Goal: Find specific page/section: Find specific page/section

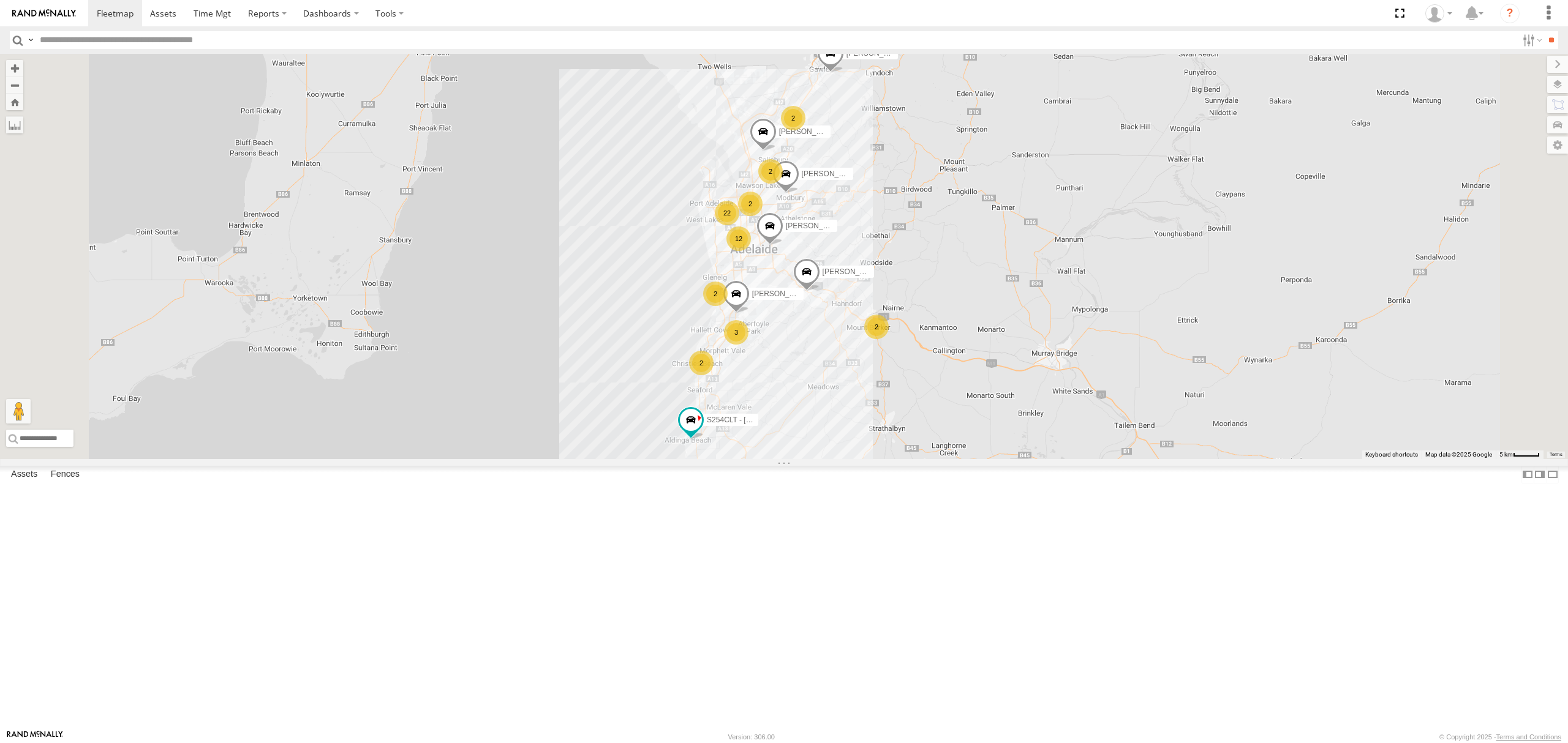
click at [0, 0] on div "S254CLT - [PERSON_NAME]" at bounding box center [0, 0] width 0 height 0
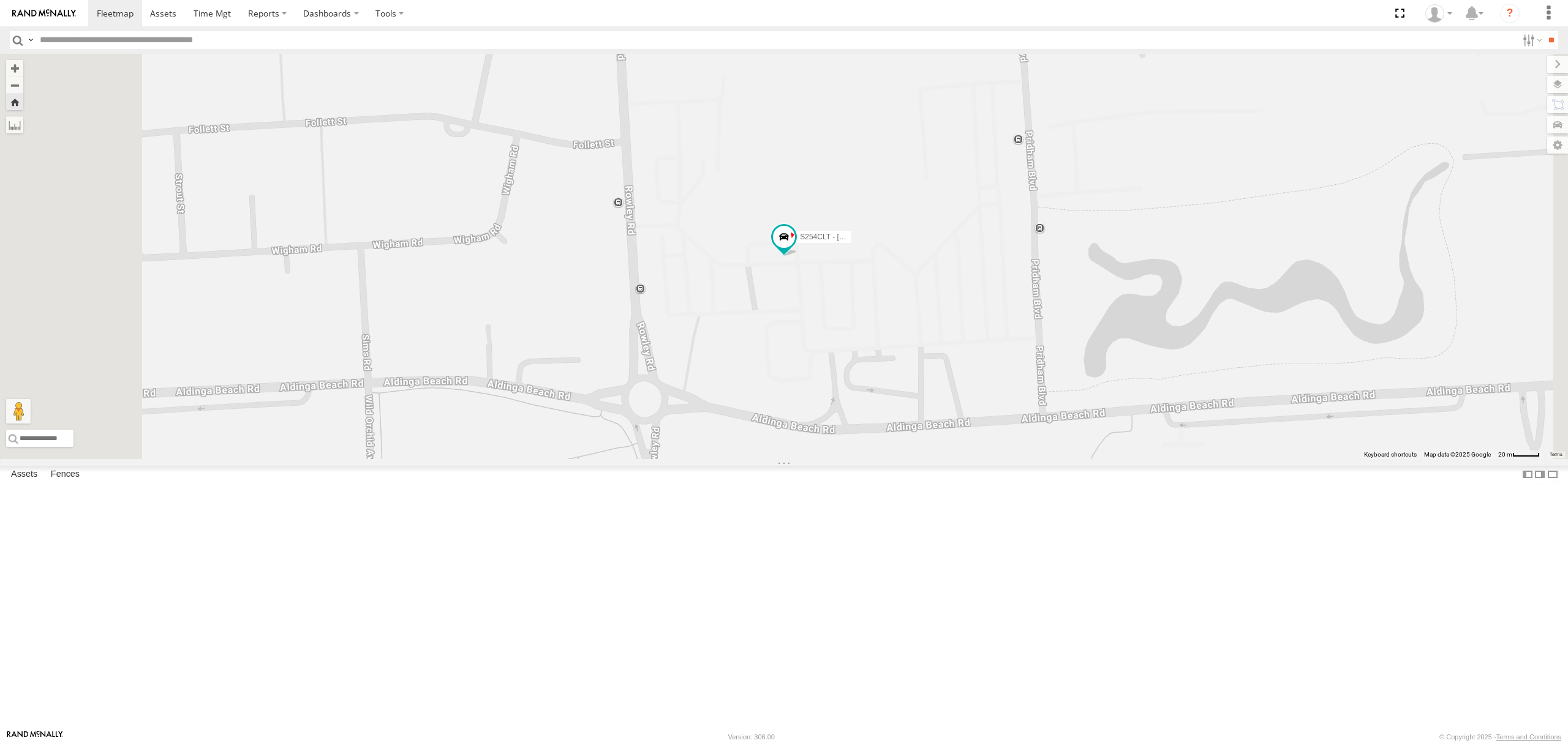
click at [0, 0] on div "All Assets" at bounding box center [0, 0] width 0 height 0
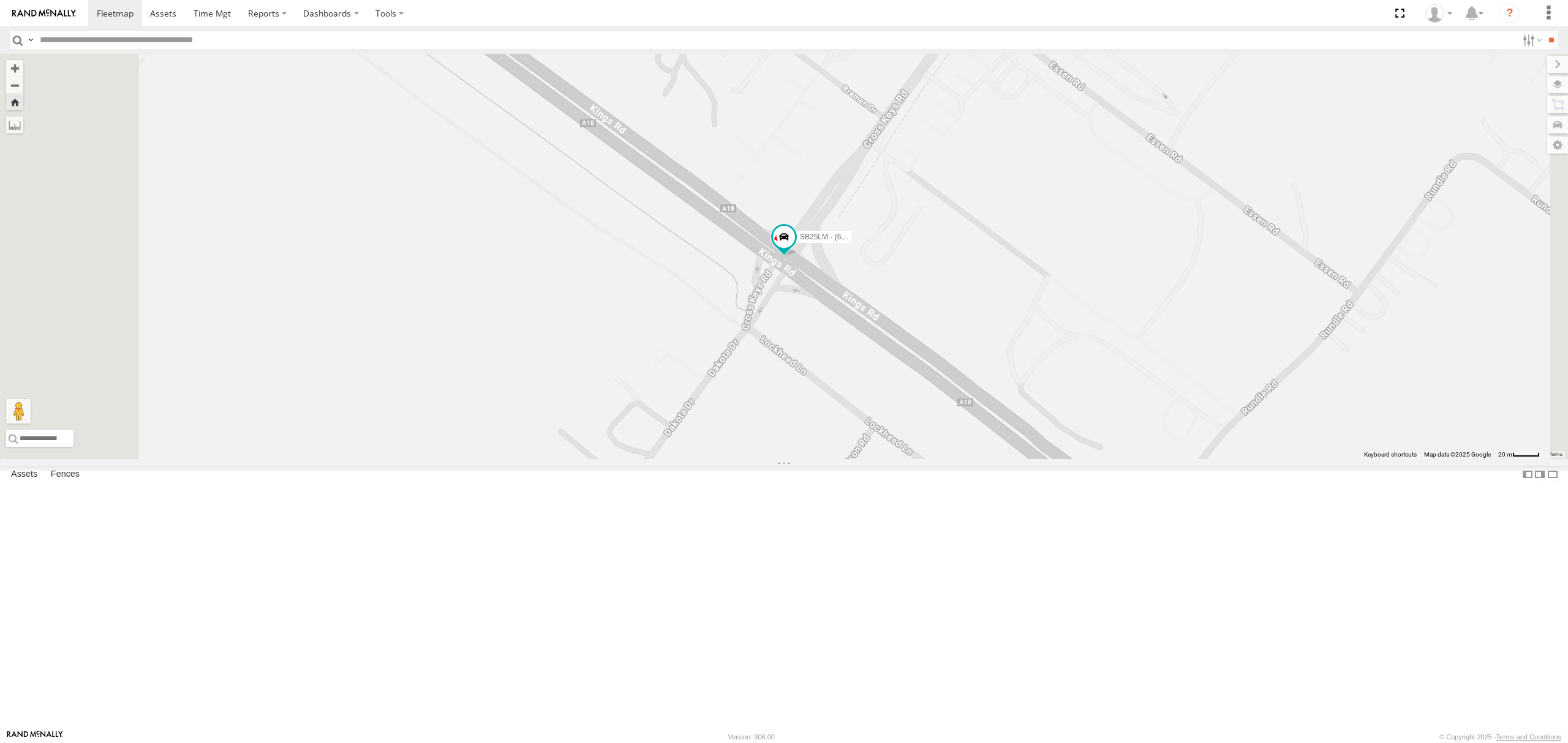
click at [0, 0] on div "All Assets" at bounding box center [0, 0] width 0 height 0
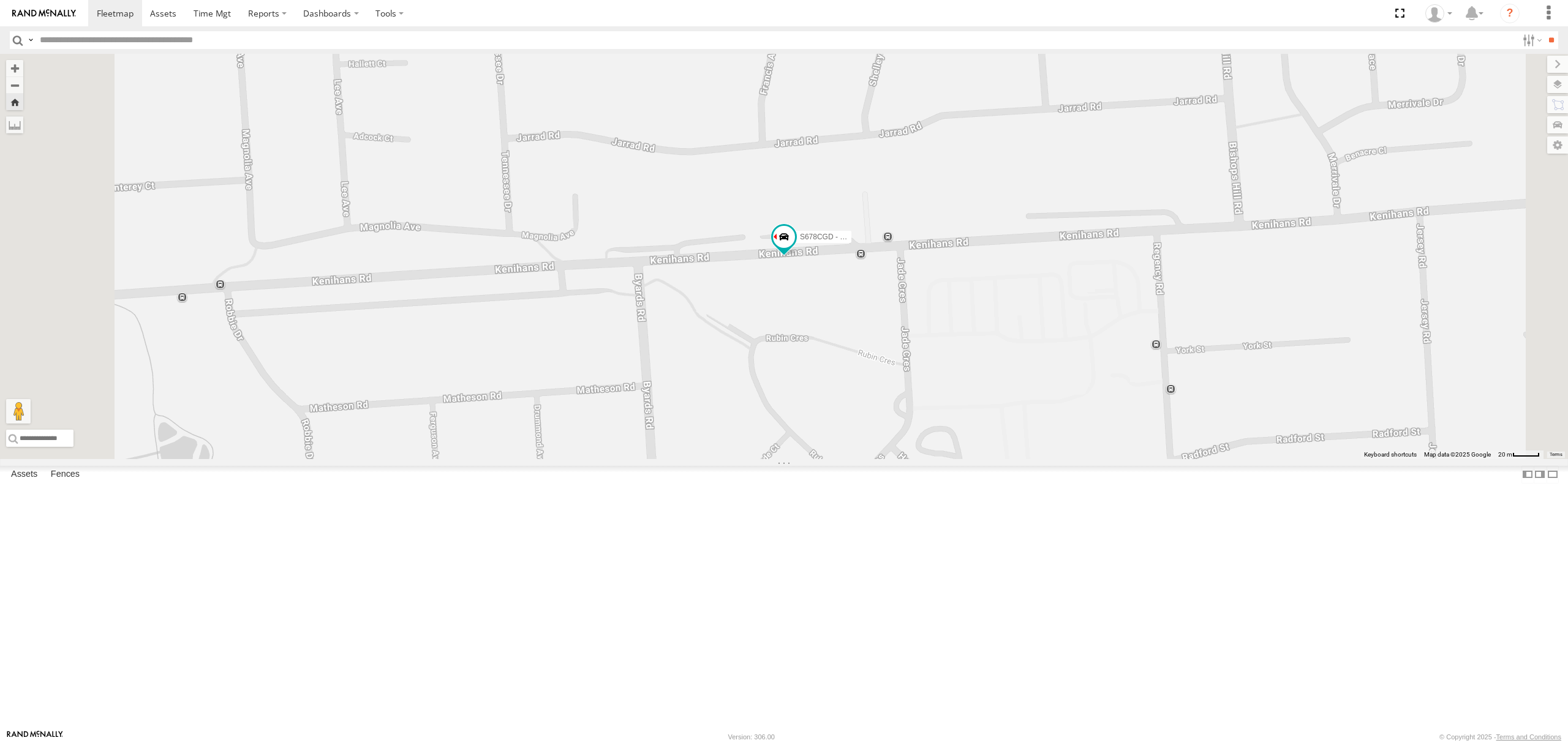
click at [0, 0] on div "All Assets" at bounding box center [0, 0] width 0 height 0
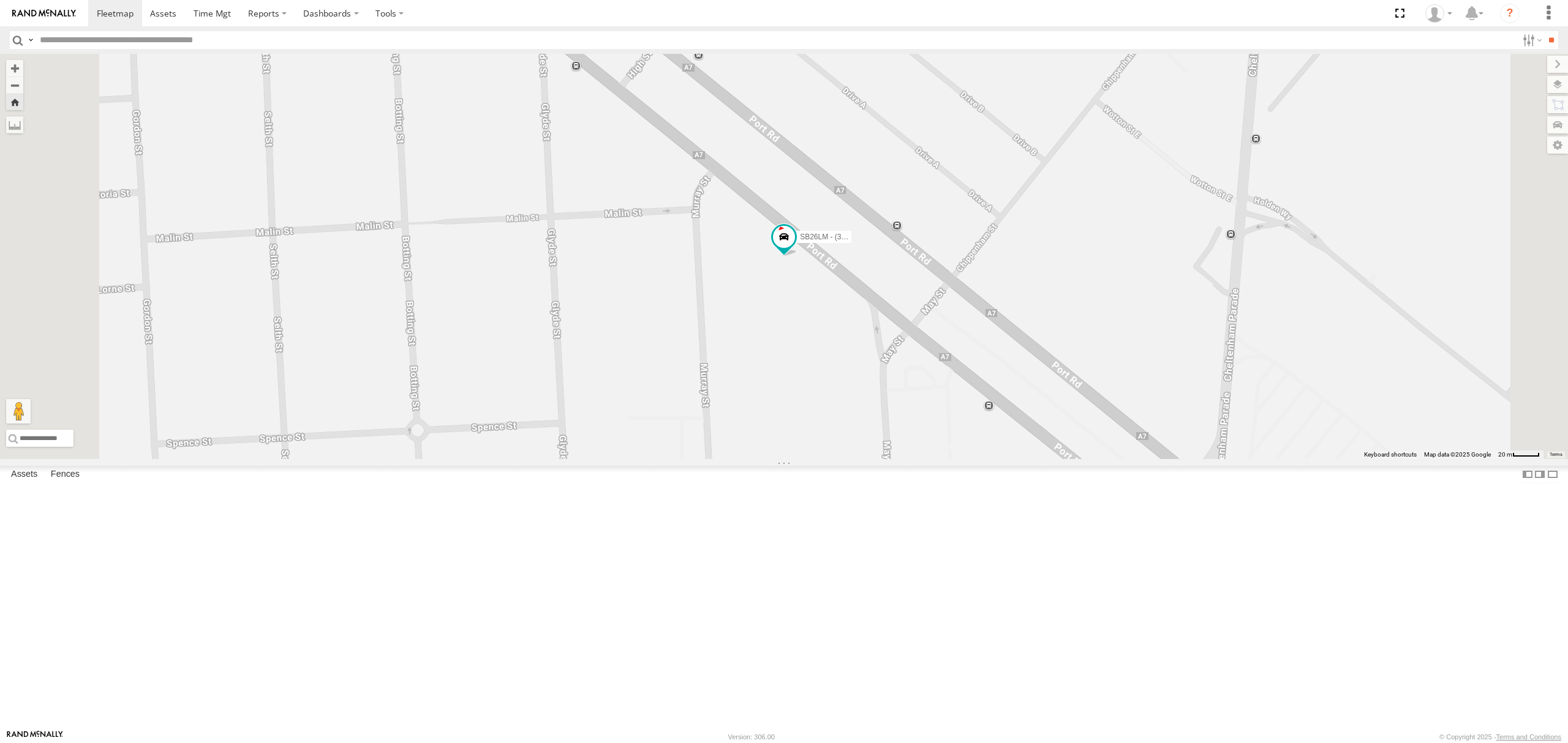
click at [0, 0] on div "All Assets" at bounding box center [0, 0] width 0 height 0
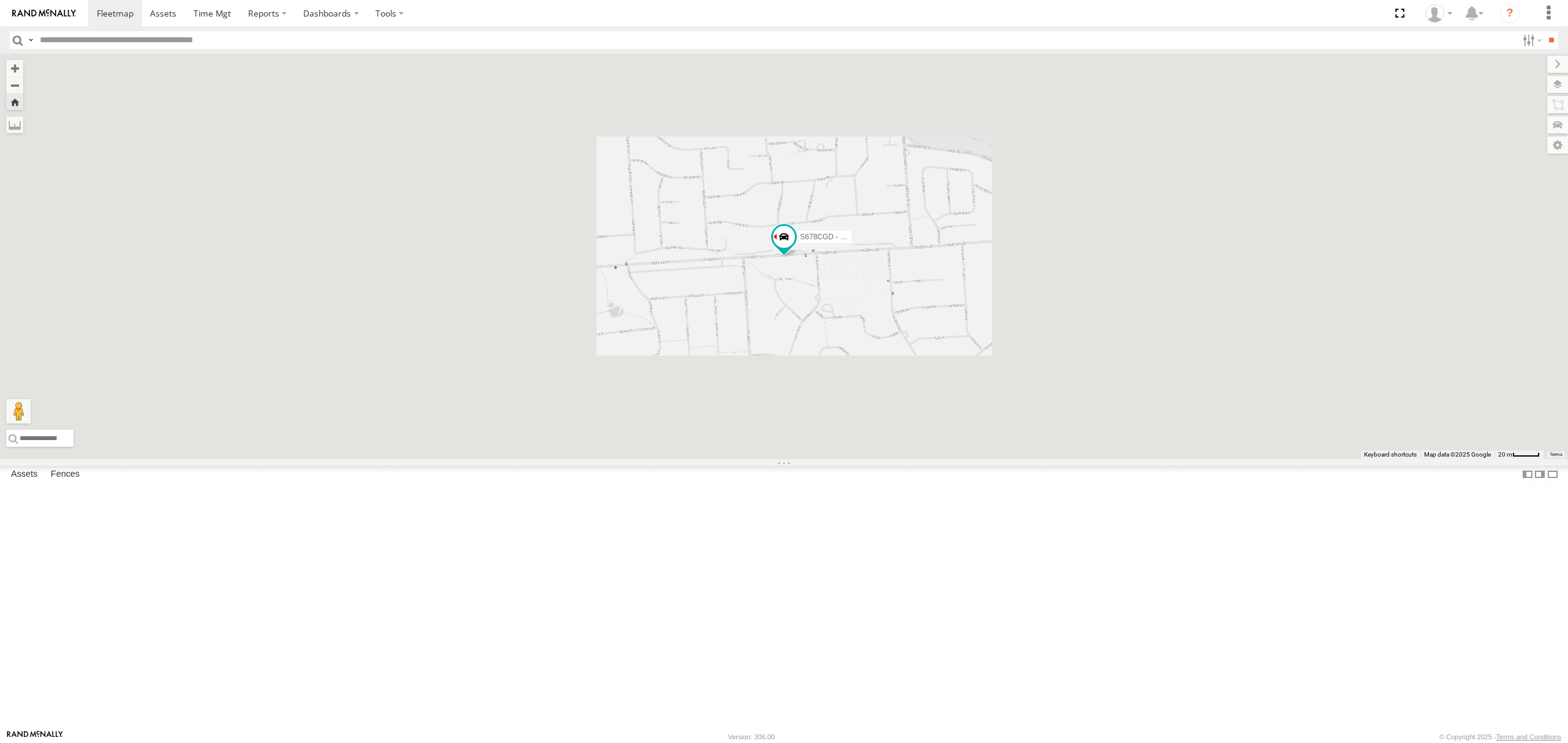
click at [0, 0] on div "S254CLT - [PERSON_NAME] All Assets" at bounding box center [0, 0] width 0 height 0
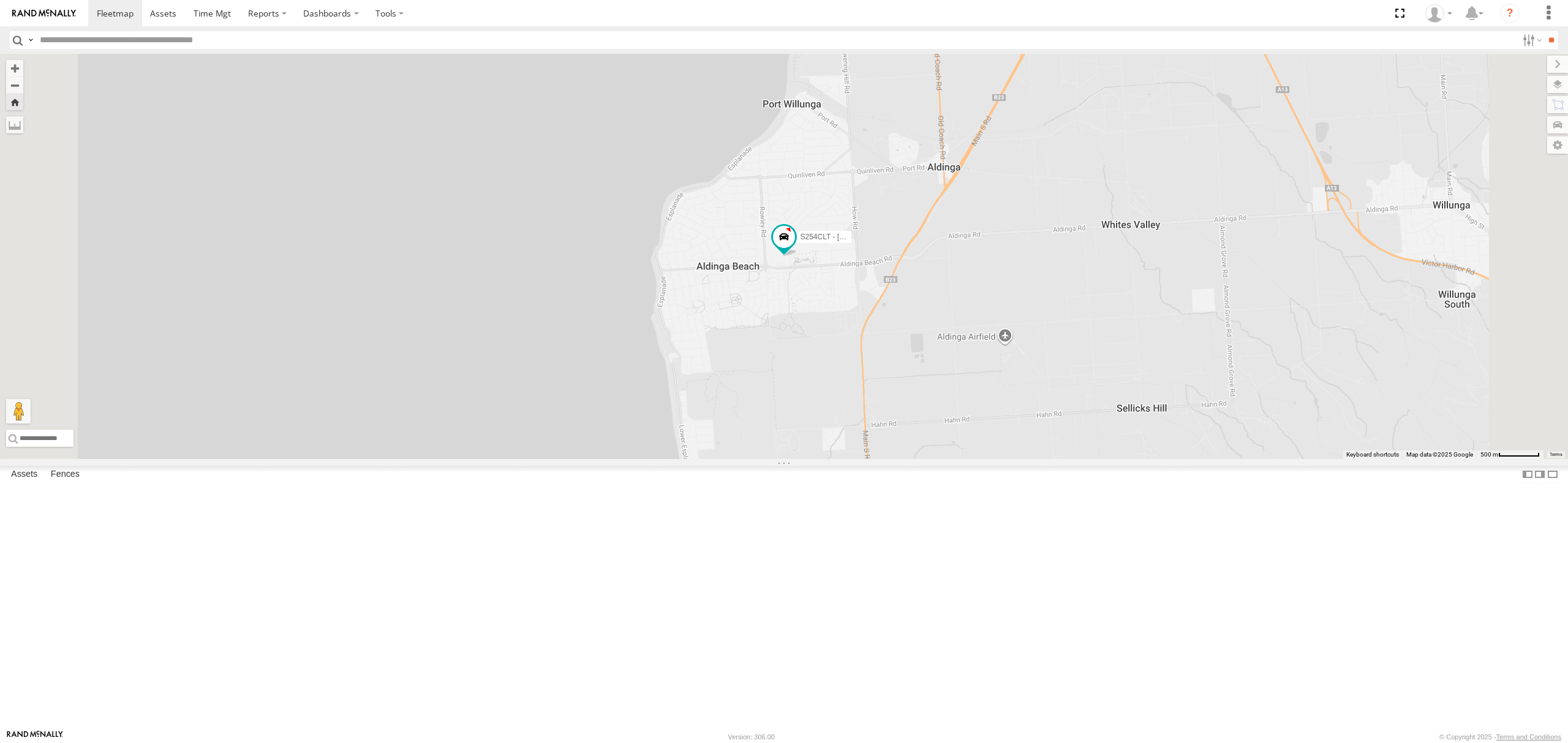
click at [0, 0] on div "All Assets" at bounding box center [0, 0] width 0 height 0
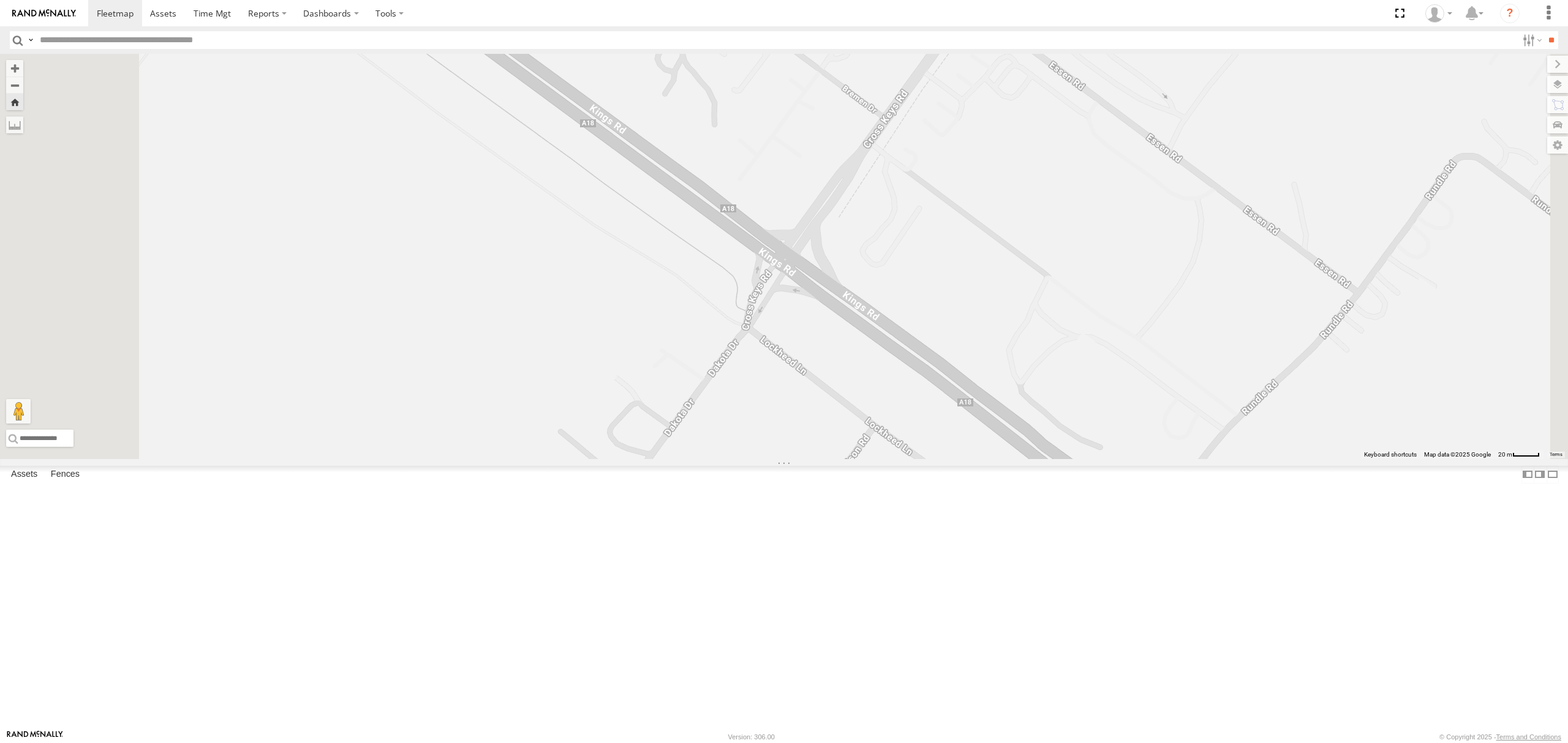
click at [0, 0] on div "SB26LM - (3P HINO) R7" at bounding box center [0, 0] width 0 height 0
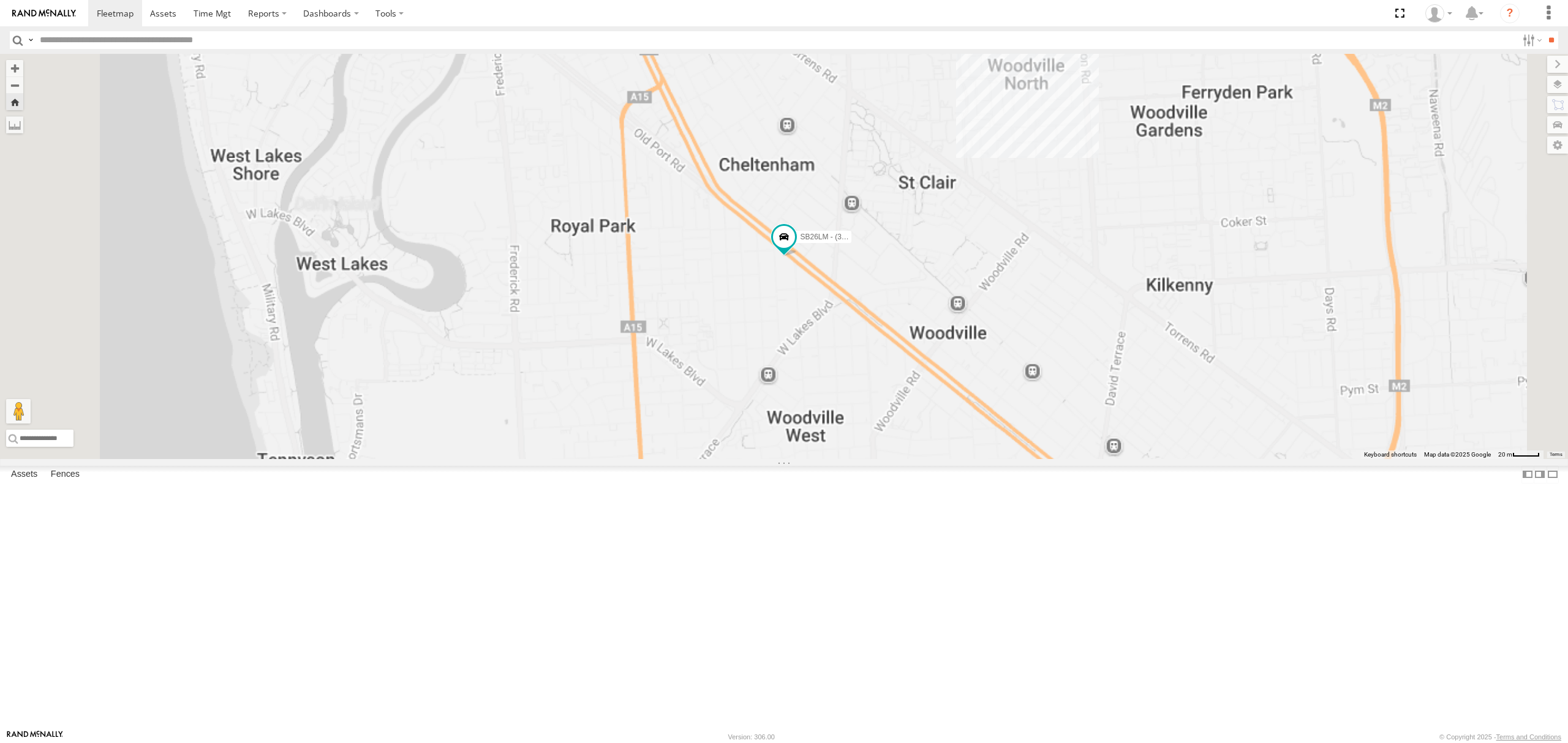
click at [0, 0] on div "SB25LM - (6P HINO) R6 All Assets [GEOGRAPHIC_DATA] -34.78536 138.63663 Video 14…" at bounding box center [0, 0] width 0 height 0
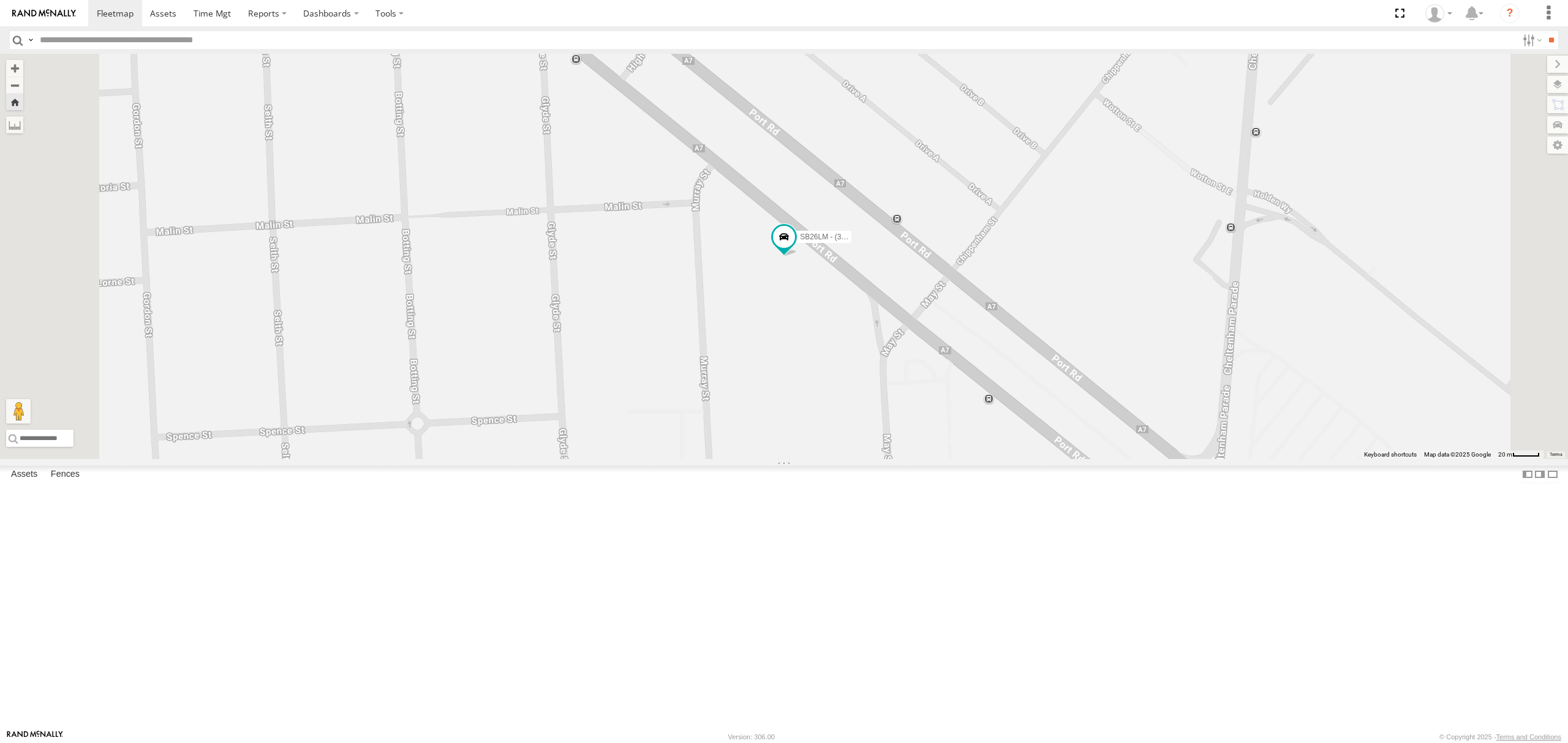
click at [0, 0] on div "SB25LM - (6P HINO) R6 All Assets" at bounding box center [0, 0] width 0 height 0
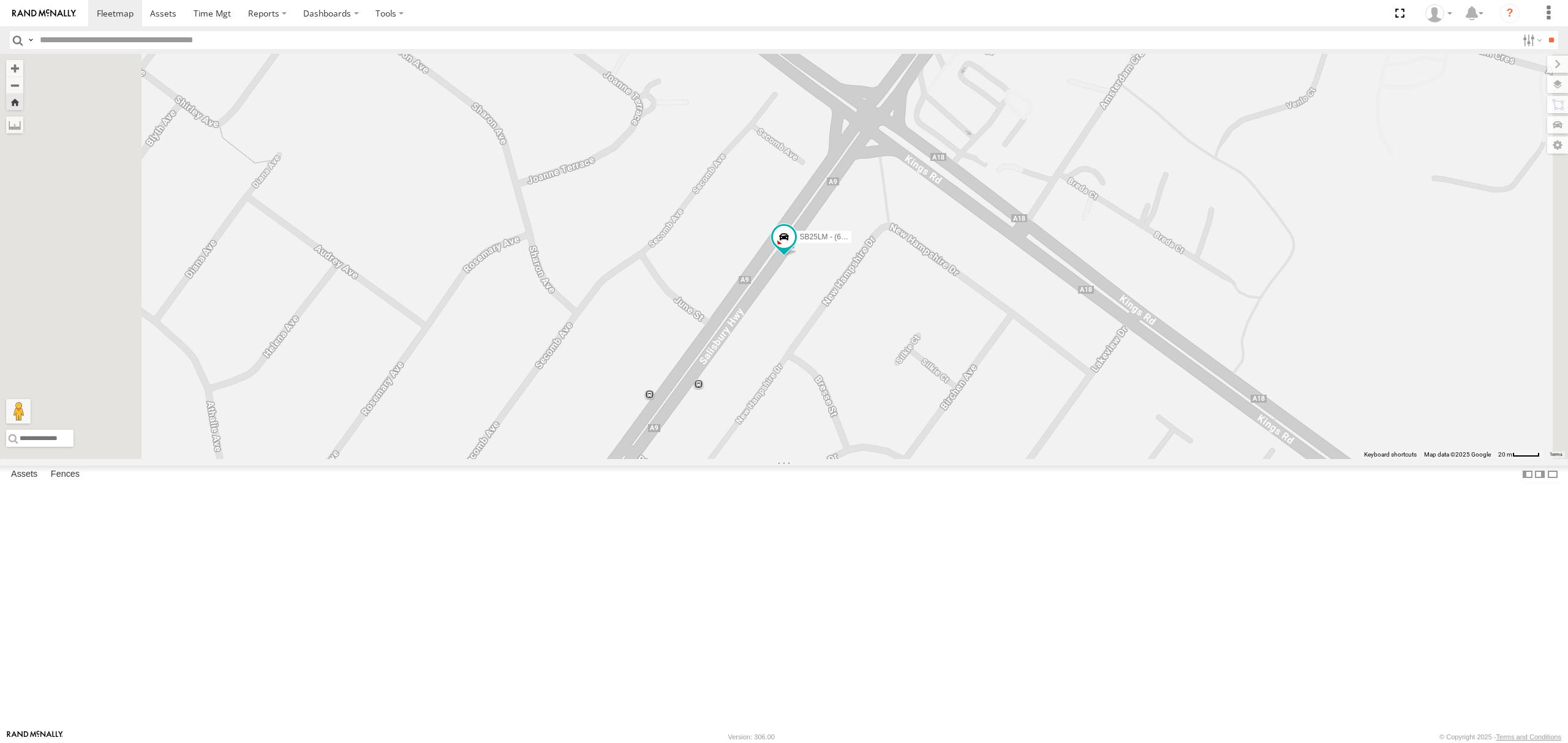
click at [0, 0] on span at bounding box center [0, 0] width 0 height 0
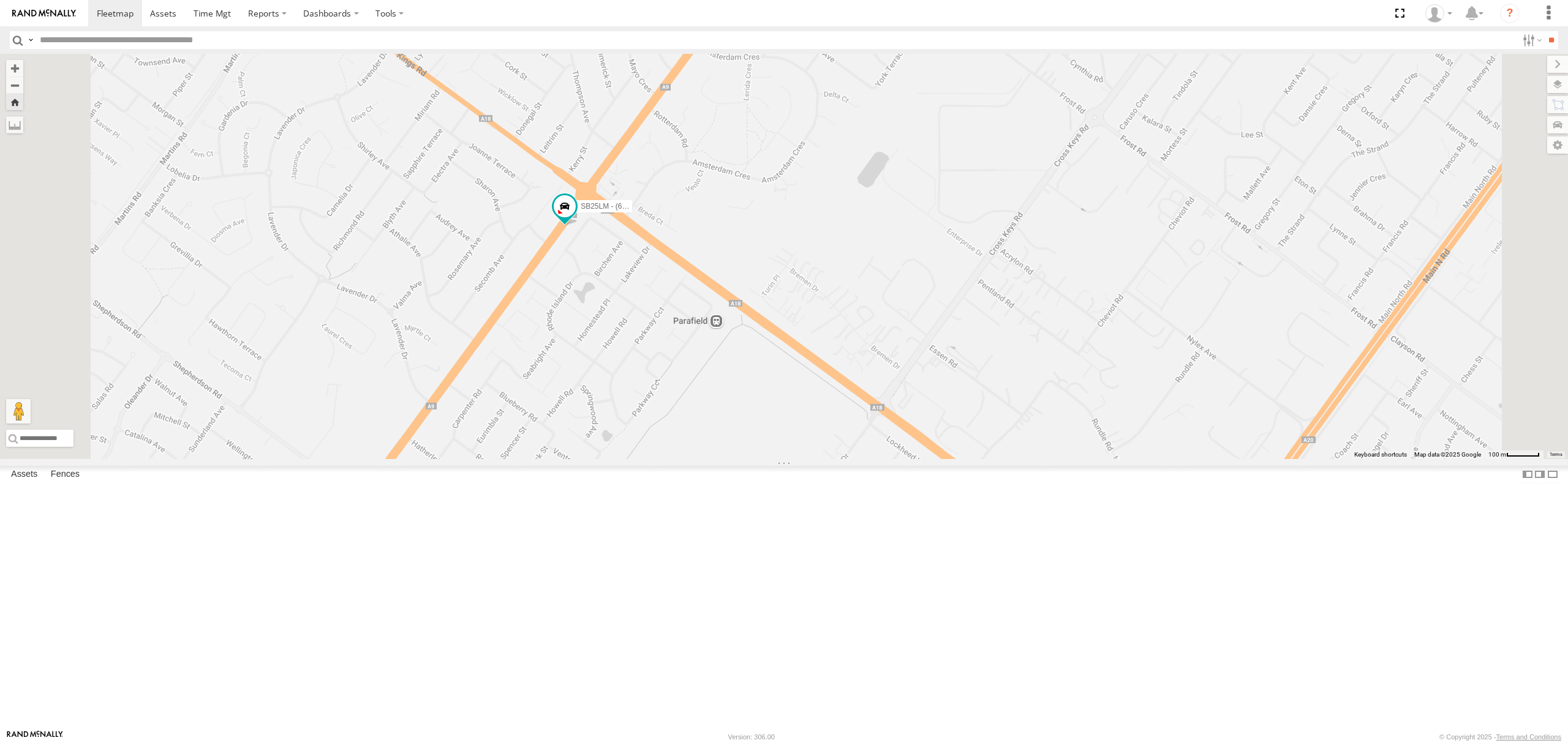
click at [0, 0] on div "SB26LM - (3P HINO) R7" at bounding box center [0, 0] width 0 height 0
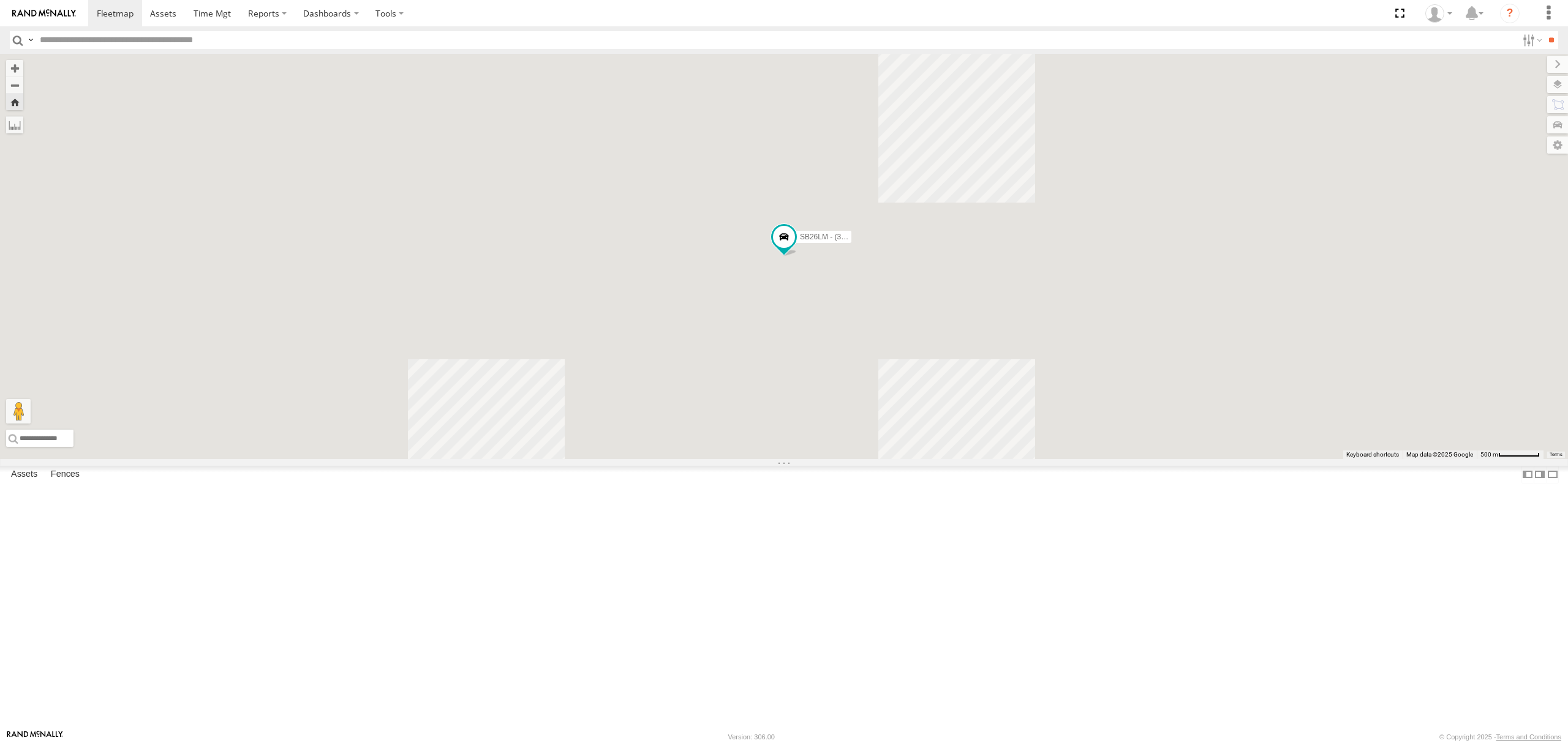
click at [0, 0] on div "S678CGD - Fridge It Sprinter" at bounding box center [0, 0] width 0 height 0
